Goal: Use online tool/utility

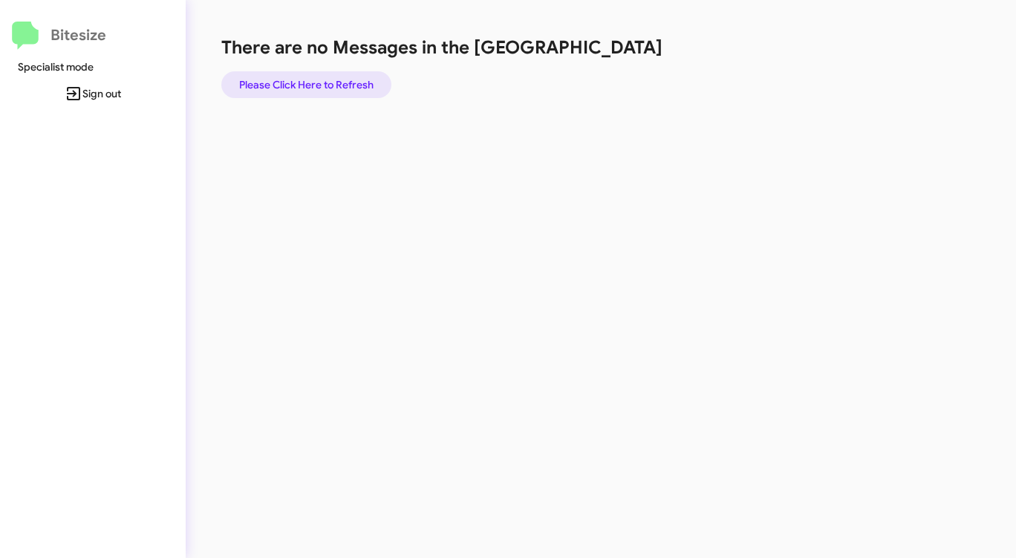
click at [285, 88] on span "Please Click Here to Refresh" at bounding box center [306, 84] width 134 height 27
